Goal: Obtain resource: Obtain resource

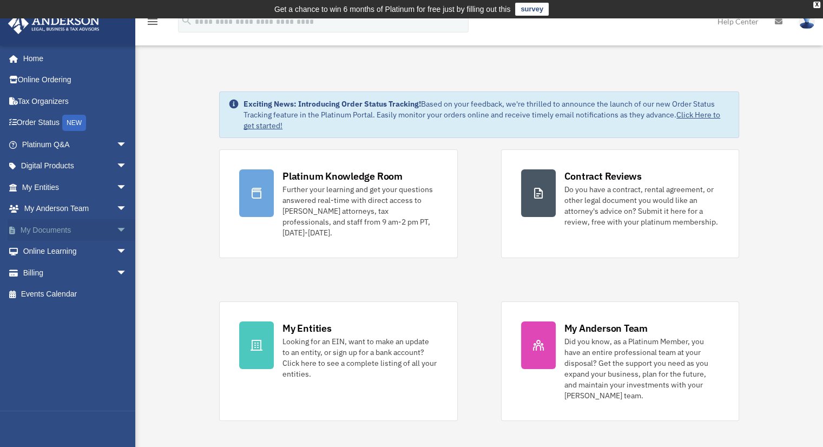
click at [58, 228] on link "My Documents arrow_drop_down" at bounding box center [76, 230] width 136 height 22
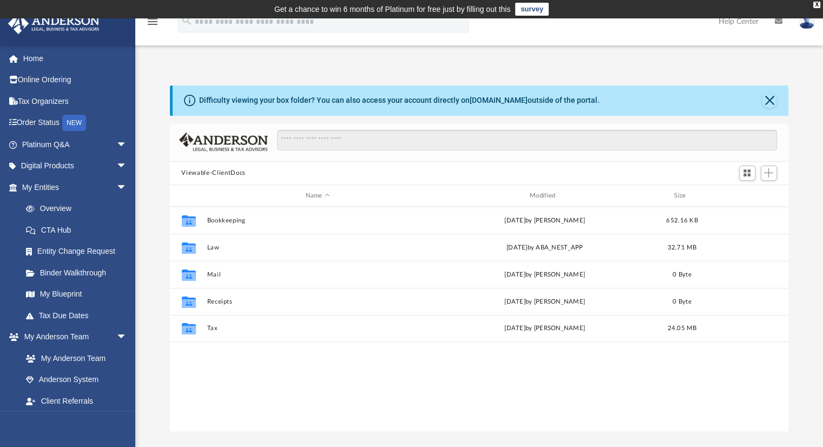
scroll to position [238, 610]
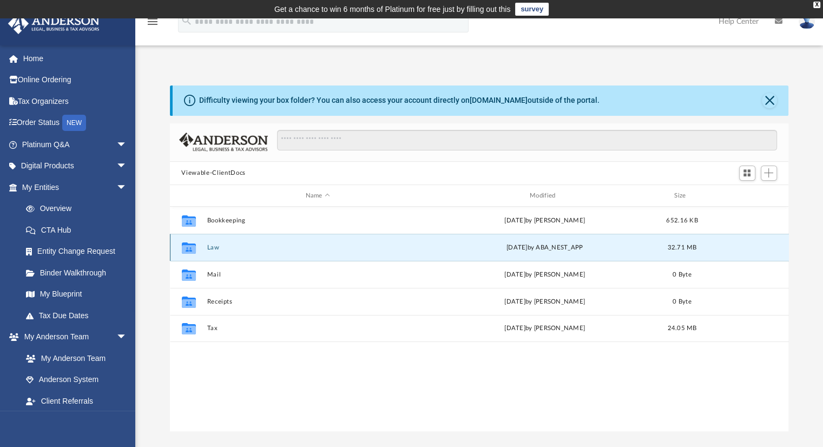
click at [219, 251] on button "Law" at bounding box center [318, 247] width 222 height 7
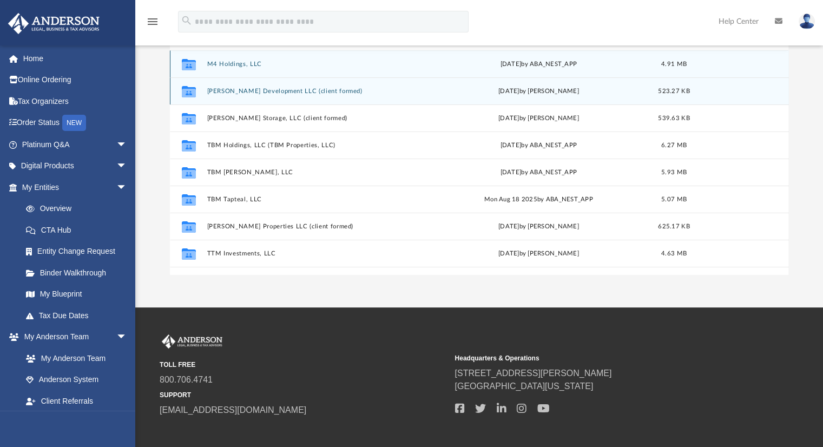
scroll to position [19, 0]
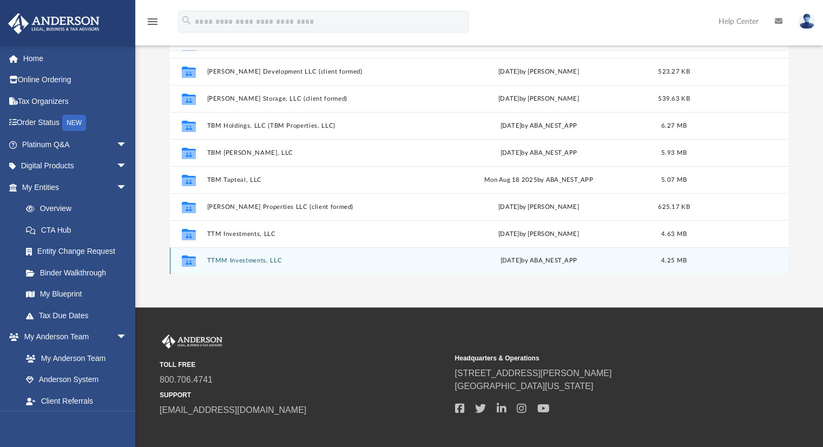
click at [288, 263] on button "TTMM Investments, LLC" at bounding box center [316, 261] width 218 height 7
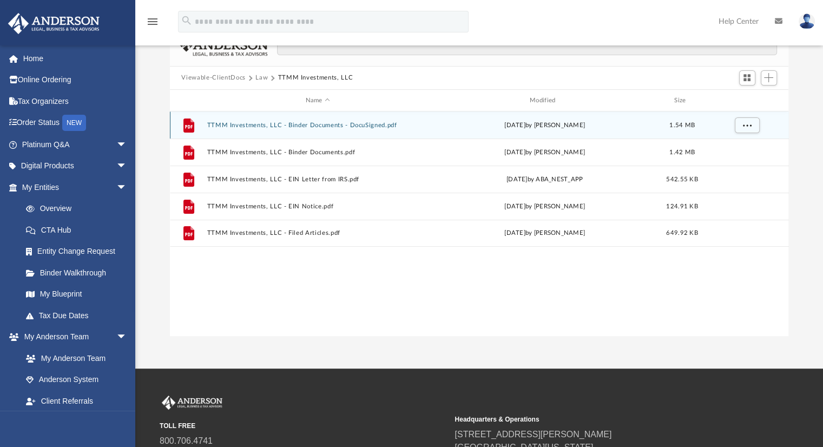
scroll to position [95, 0]
click at [377, 123] on button "TTMM Investments, LLC - Binder Documents - DocuSigned.pdf" at bounding box center [318, 125] width 222 height 7
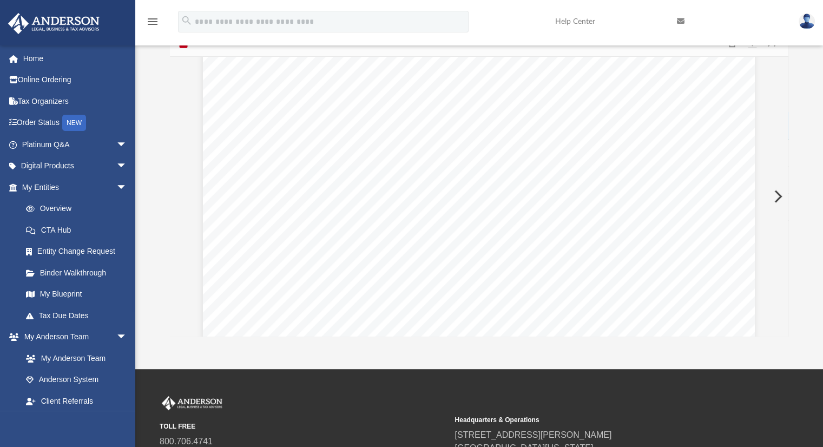
scroll to position [33876, 0]
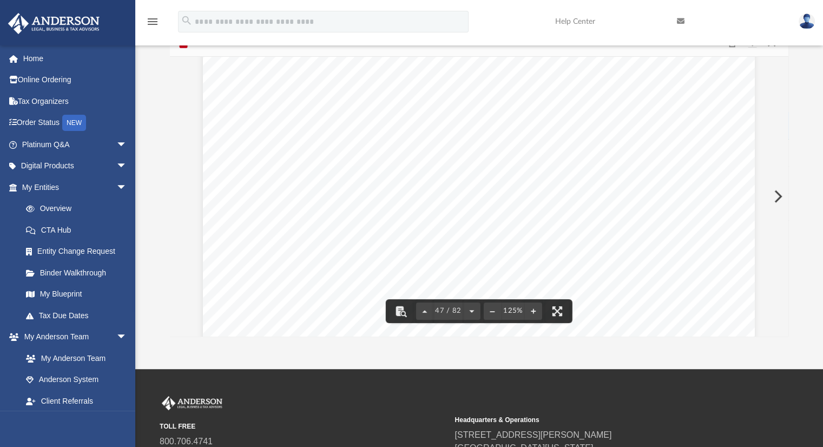
drag, startPoint x: 784, startPoint y: 210, endPoint x: 787, endPoint y: 176, distance: 34.2
click at [787, 176] on div "Operating Agreement of TTMM Investments, LLC Page 33 of 47 days from the date o…" at bounding box center [479, 196] width 619 height 279
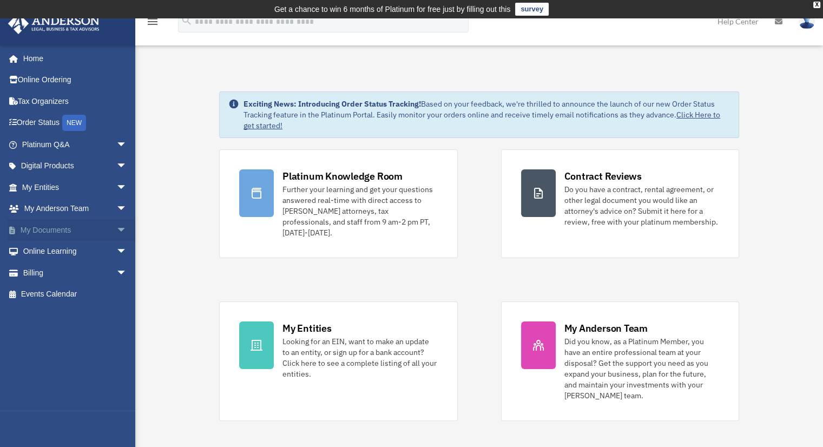
click at [66, 232] on link "My Documents arrow_drop_down" at bounding box center [76, 230] width 136 height 22
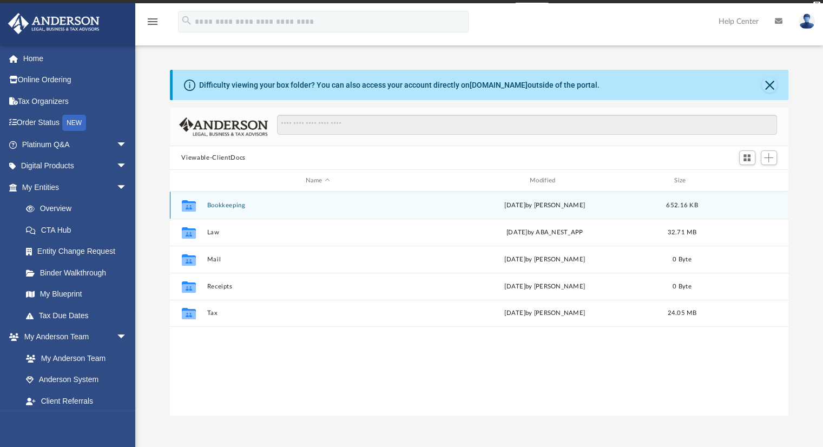
scroll to position [238, 610]
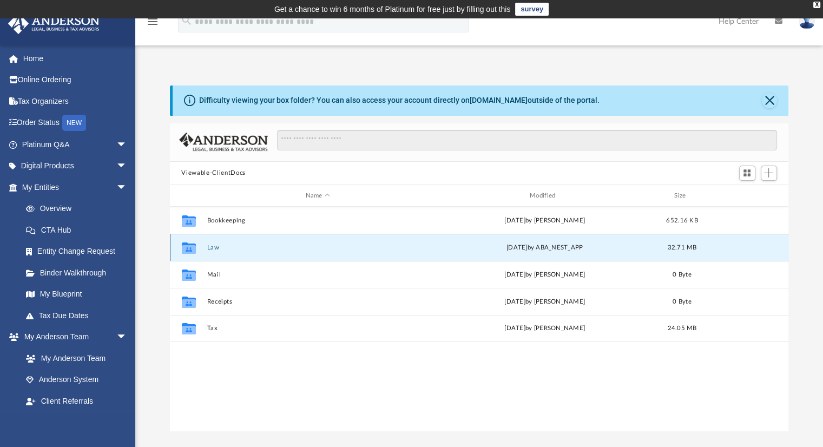
click at [221, 247] on button "Law" at bounding box center [318, 247] width 222 height 7
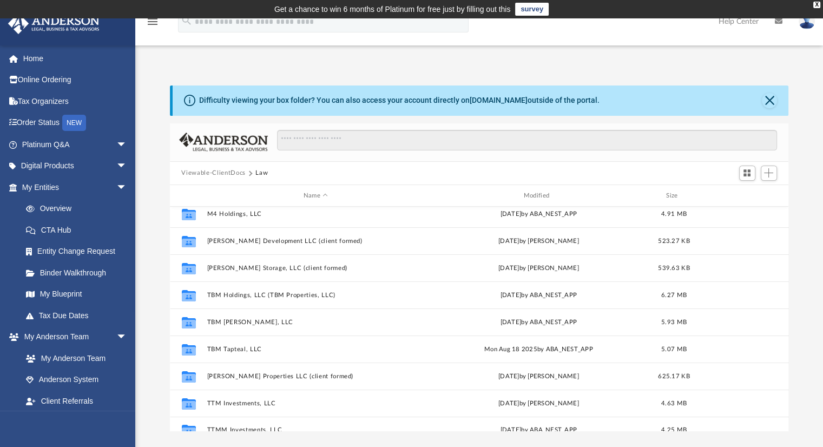
scroll to position [19, 0]
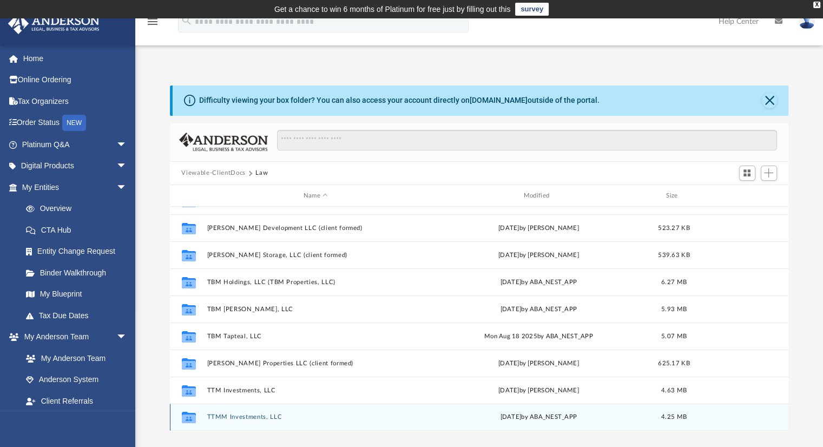
click at [398, 424] on div "Collaborated Folder TTMM Investments, LLC Tue Sep 2 2025 by ABA_NEST_APP 4.25 MB" at bounding box center [479, 417] width 619 height 27
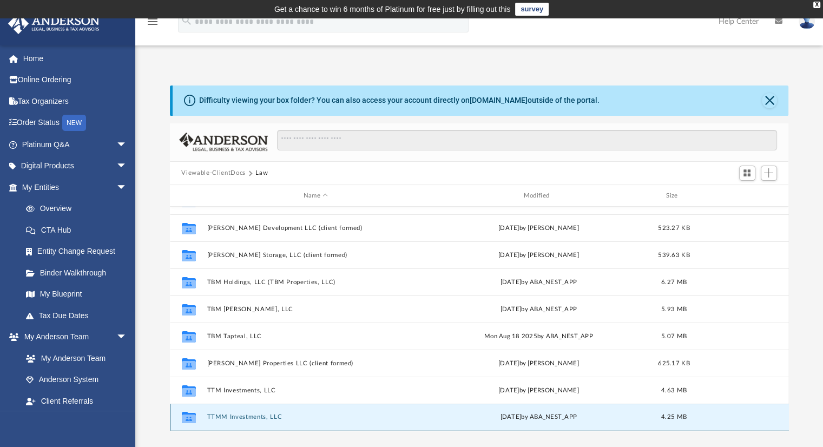
click at [260, 418] on button "TTMM Investments, LLC" at bounding box center [316, 417] width 218 height 7
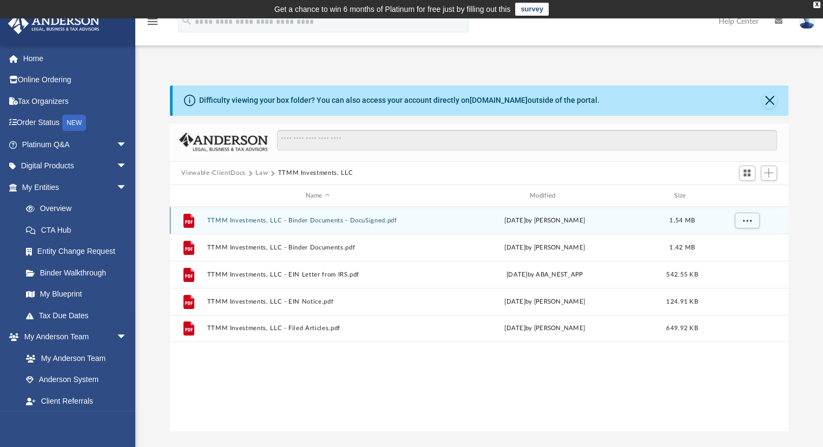
scroll to position [0, 0]
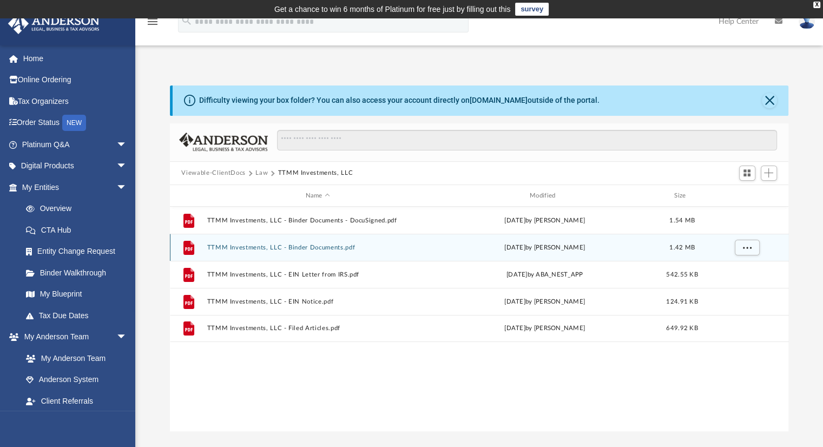
click at [323, 244] on button "TTMM Investments, LLC - Binder Documents.pdf" at bounding box center [318, 247] width 222 height 7
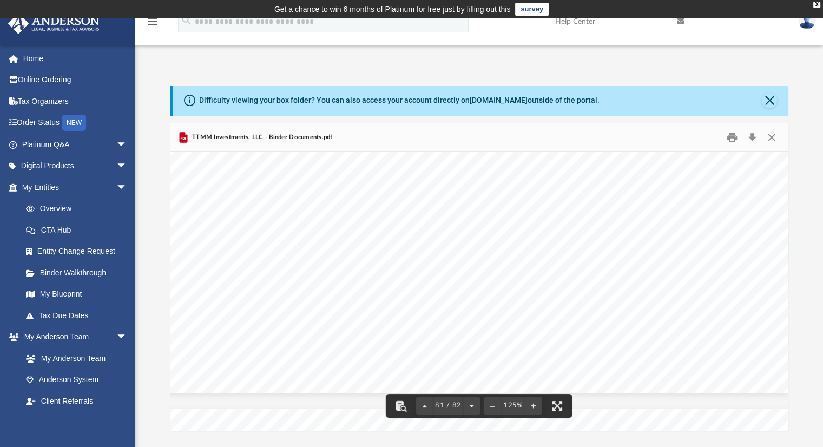
scroll to position [58442, 103]
